Goal: Task Accomplishment & Management: Manage account settings

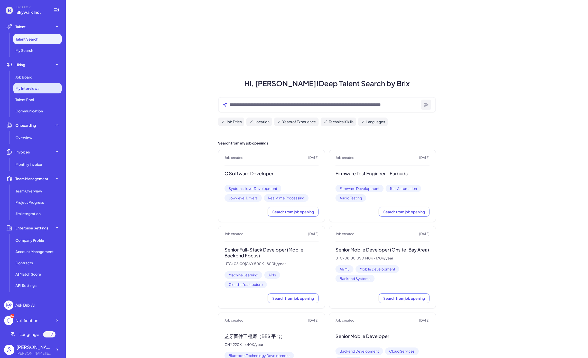
click at [41, 85] on div "My Interviews" at bounding box center [37, 88] width 48 height 10
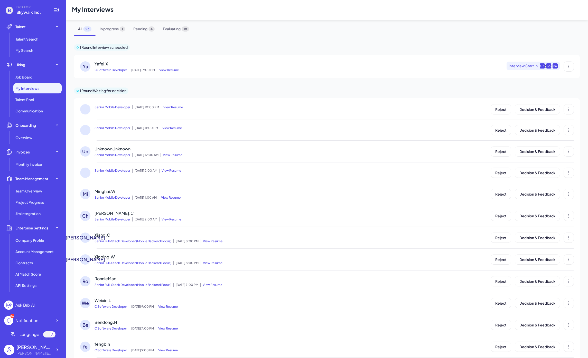
click at [85, 62] on div "Ya" at bounding box center [85, 66] width 10 height 10
click at [103, 62] on span "Yafei.X" at bounding box center [101, 63] width 14 height 5
click at [84, 68] on div "Ya" at bounding box center [85, 66] width 10 height 10
click at [166, 71] on span "View Resume" at bounding box center [168, 70] width 22 height 4
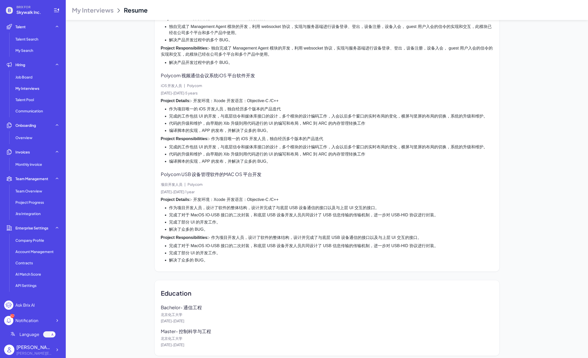
scroll to position [1280, 0]
